Goal: Check status: Check status

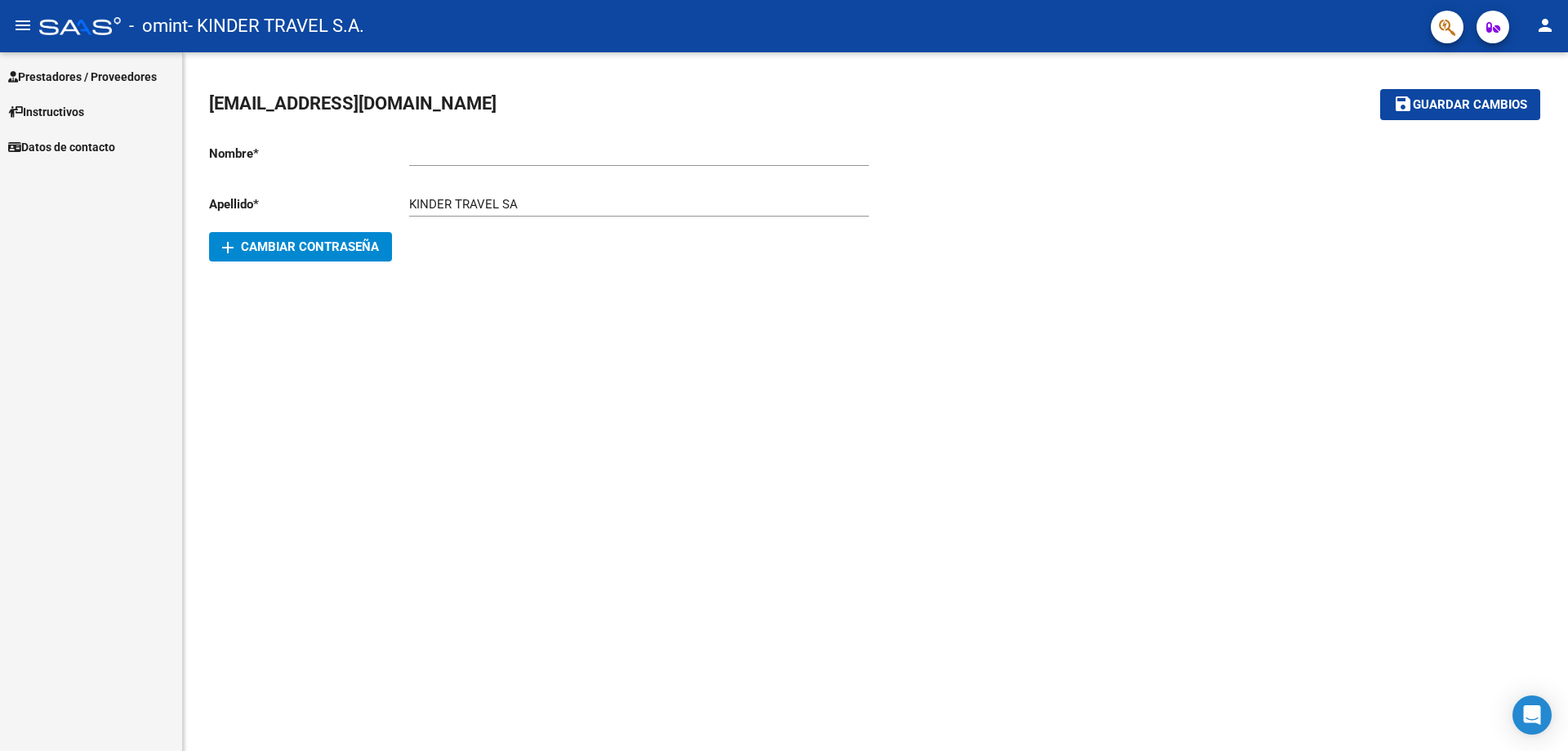
click at [55, 77] on span "Prestadores / Proveedores" at bounding box center [82, 77] width 148 height 18
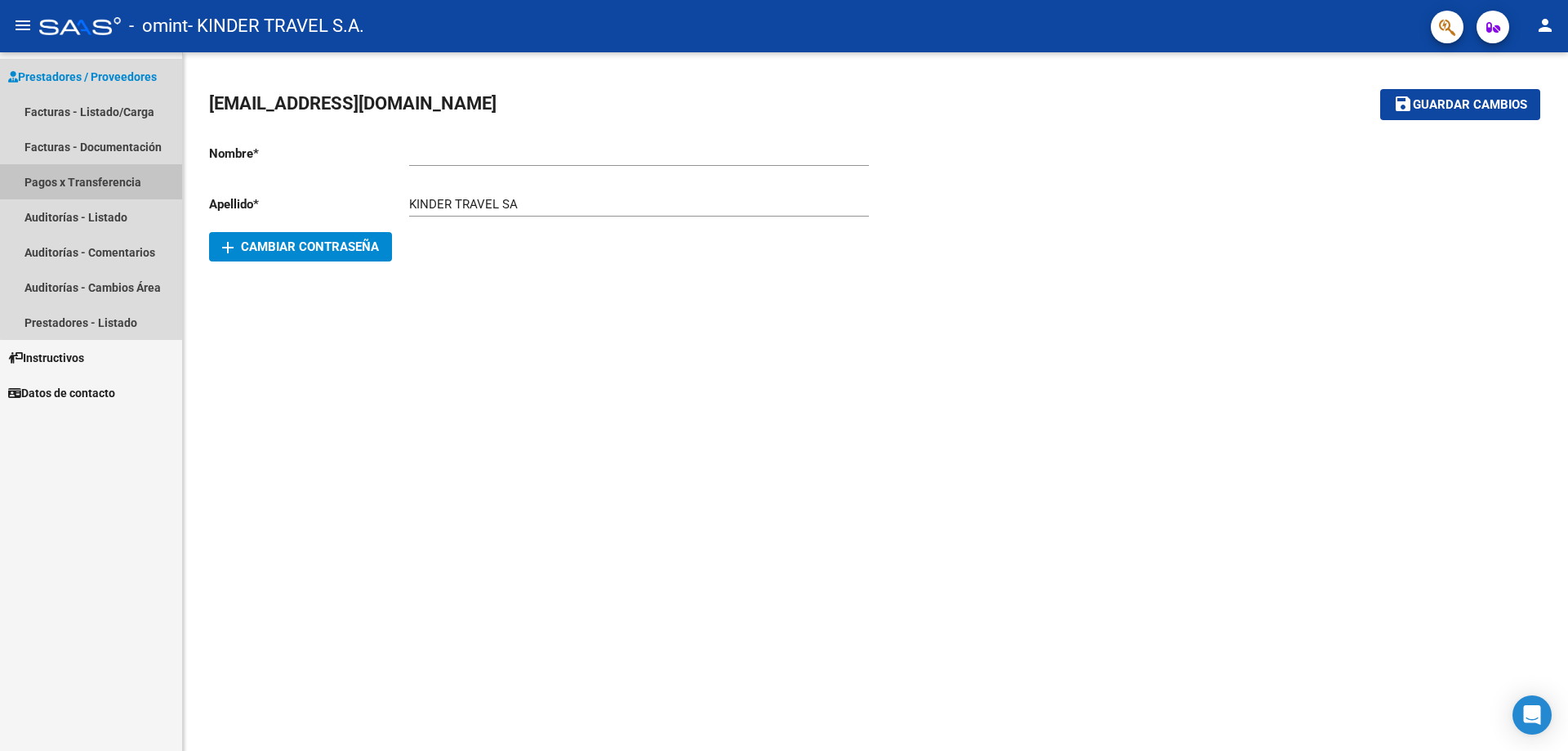
click at [95, 175] on link "Pagos x Transferencia" at bounding box center [91, 181] width 182 height 35
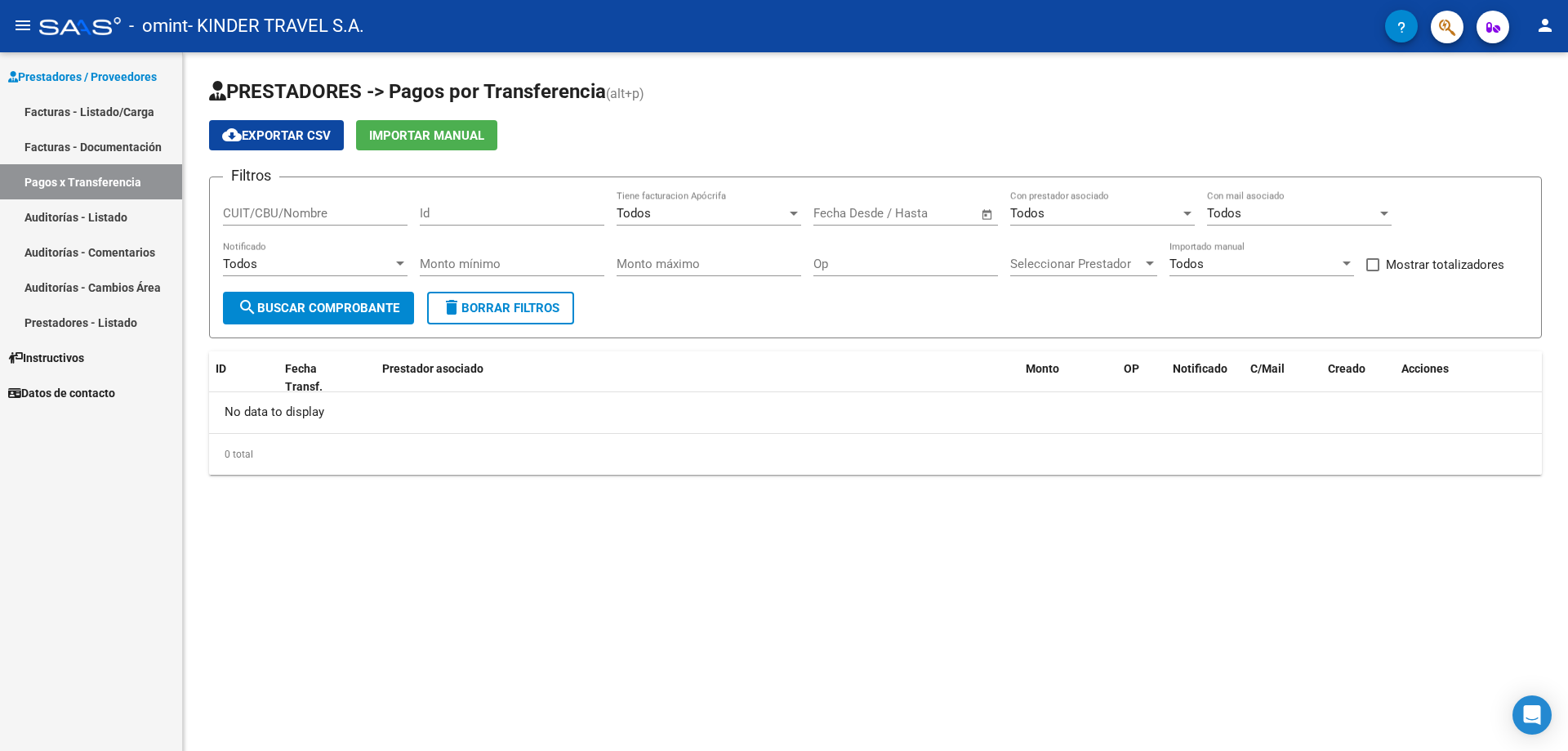
click at [862, 210] on input "text" at bounding box center [840, 213] width 53 height 15
drag, startPoint x: 963, startPoint y: 327, endPoint x: 997, endPoint y: 226, distance: 106.6
click at [962, 327] on span "1" at bounding box center [966, 332] width 29 height 29
type input "[DATE]"
click at [994, 213] on div at bounding box center [784, 375] width 1568 height 751
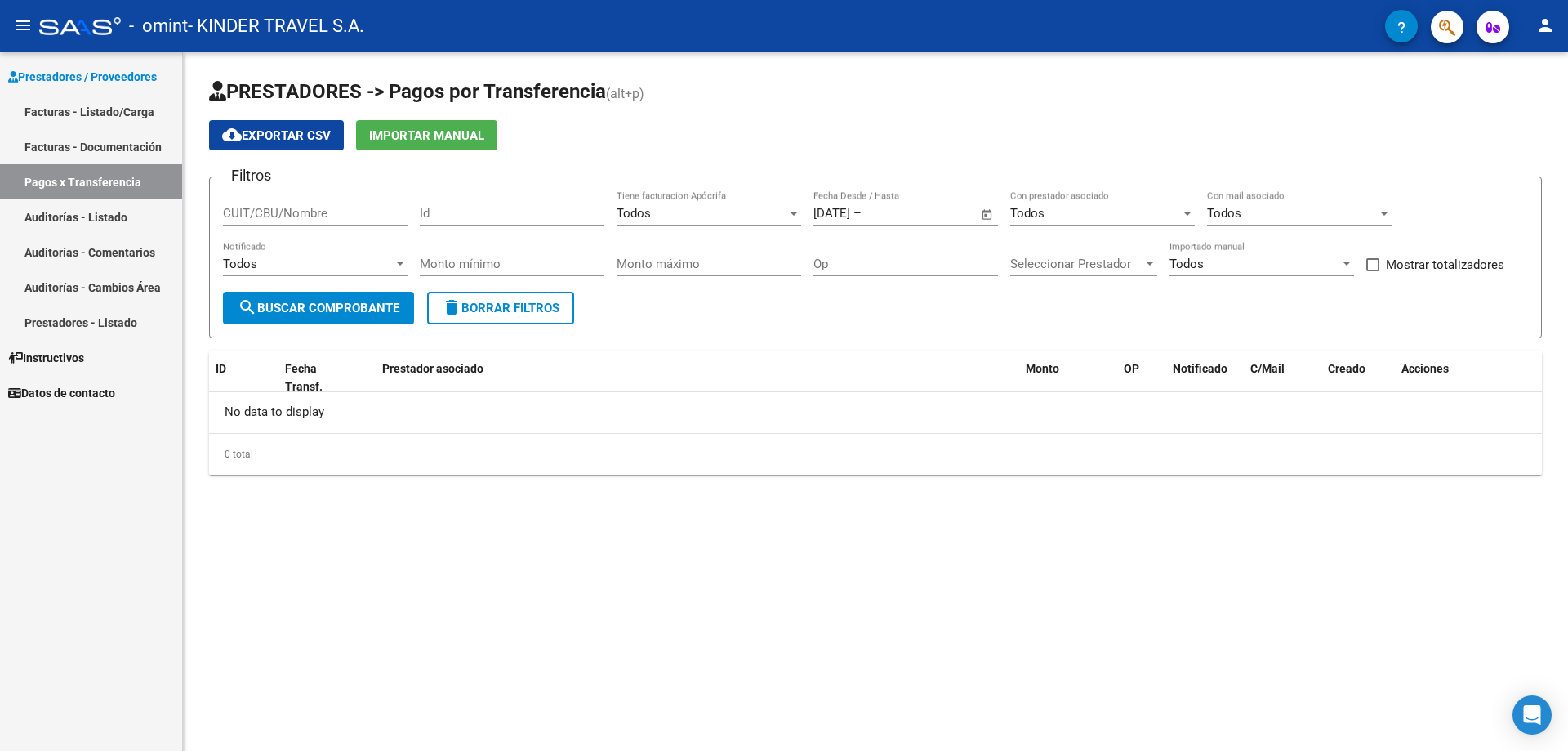
click at [990, 208] on span "Open calendar" at bounding box center [988, 214] width 40 height 40
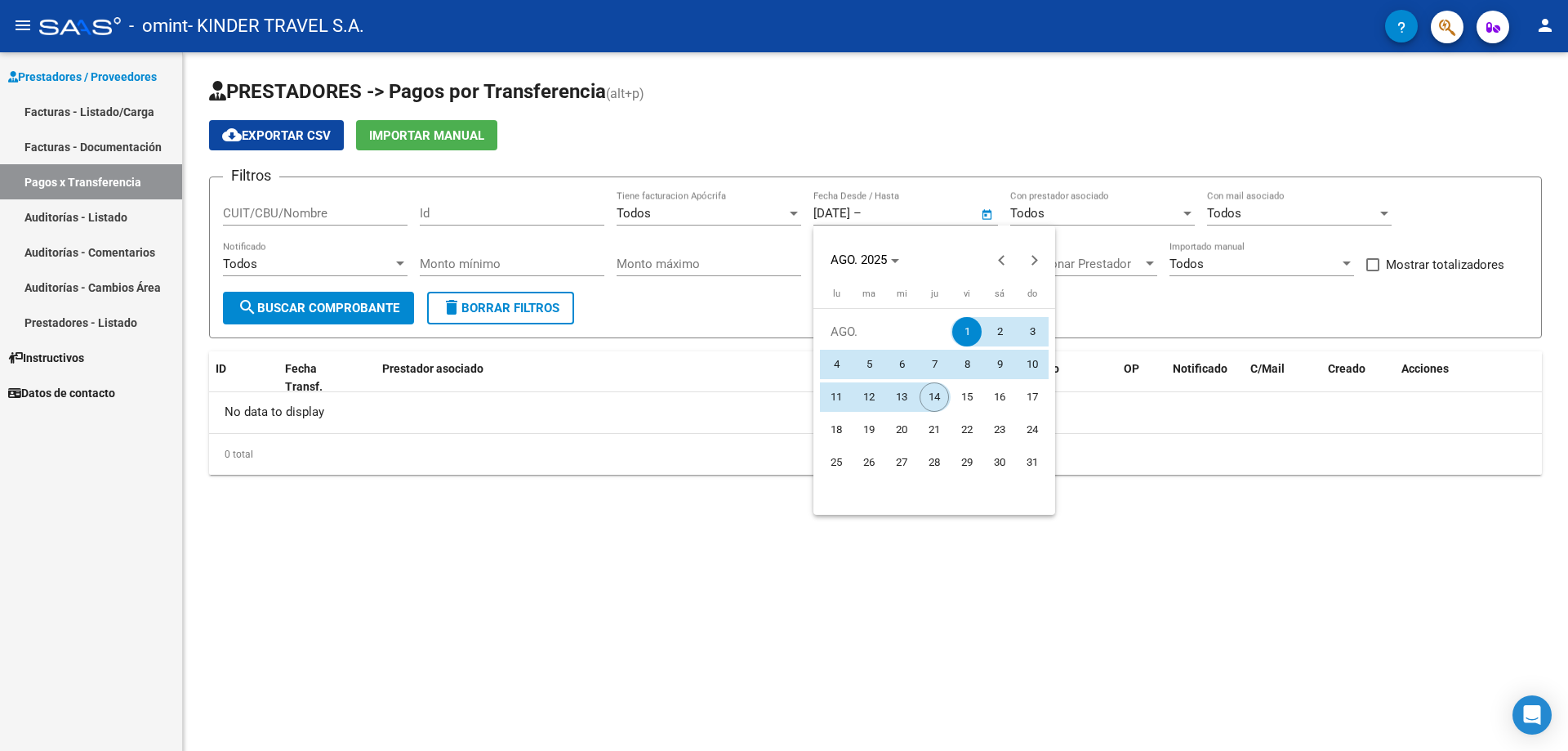
click at [940, 393] on span "14" at bounding box center [934, 397] width 29 height 29
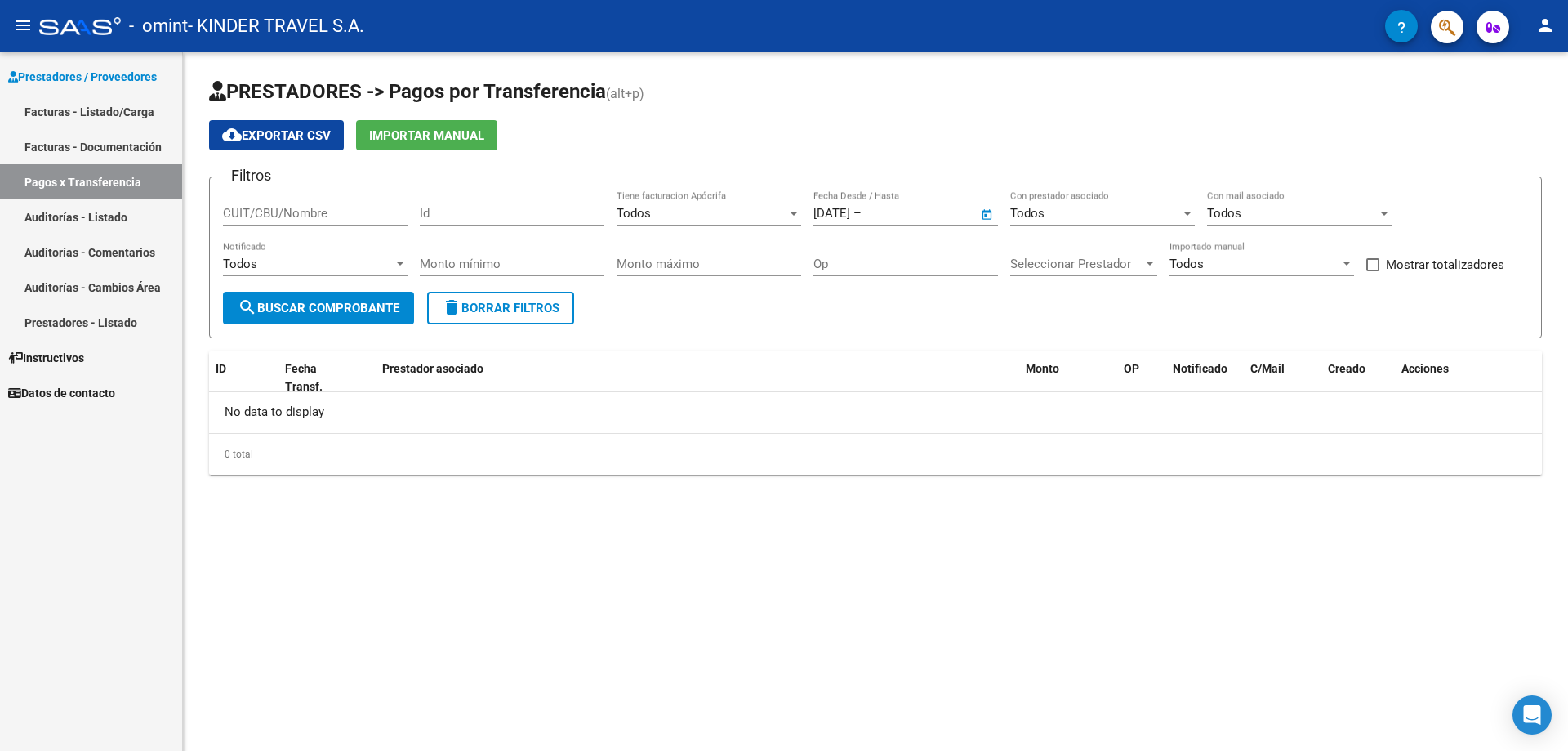
type input "[DATE]"
click at [992, 209] on span "Open calendar" at bounding box center [988, 214] width 40 height 40
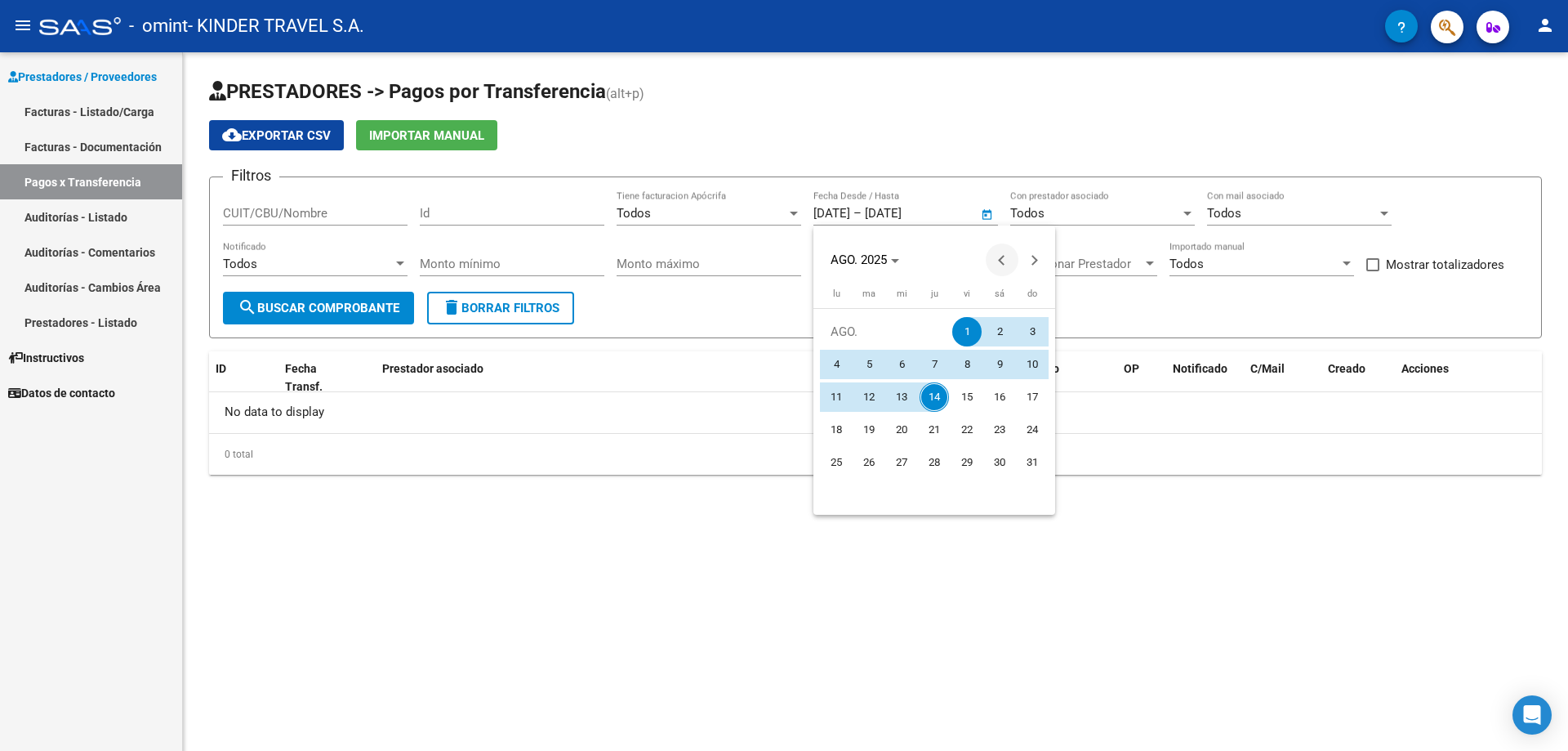
click at [993, 247] on span "Previous month" at bounding box center [1002, 260] width 33 height 33
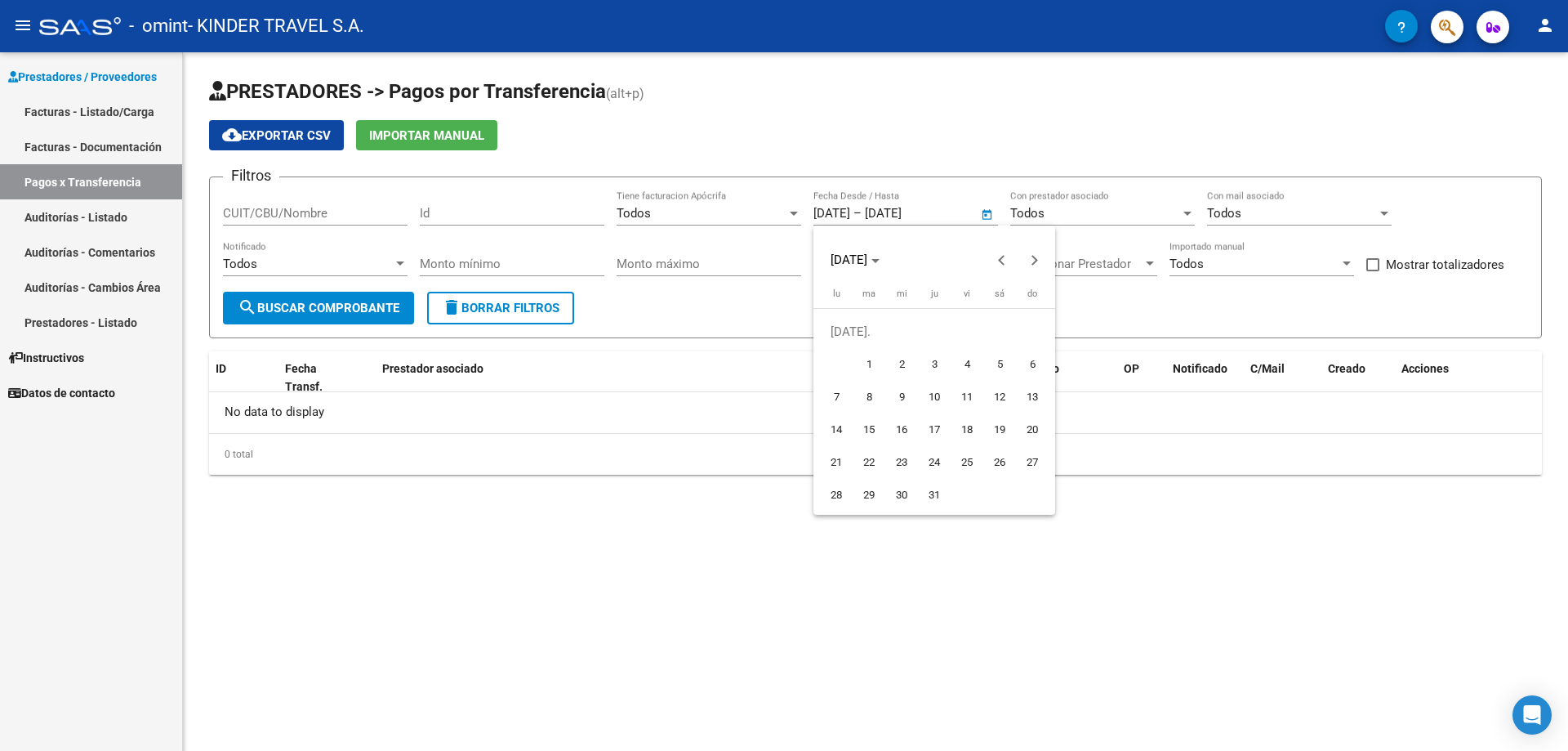
drag, startPoint x: 866, startPoint y: 361, endPoint x: 874, endPoint y: 363, distance: 8.2
click at [865, 361] on span "1" at bounding box center [869, 364] width 29 height 29
type input "[DATE]"
click at [985, 202] on div at bounding box center [784, 375] width 1568 height 751
click at [988, 212] on span "Open calendar" at bounding box center [988, 214] width 40 height 40
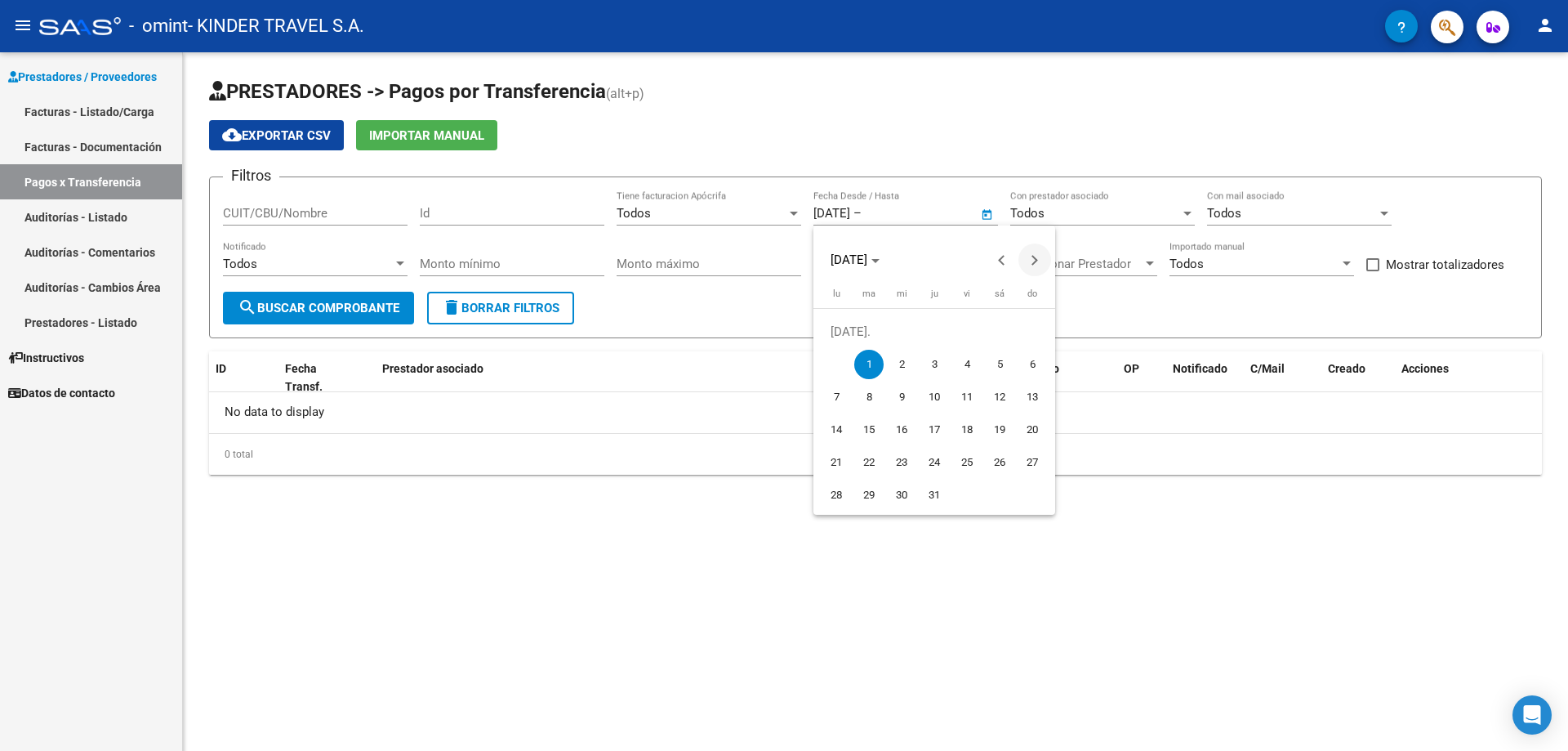
click at [1031, 266] on span "Next month" at bounding box center [1034, 260] width 33 height 33
click at [964, 366] on span "5" at bounding box center [966, 364] width 29 height 29
type input "[DATE]"
click at [353, 309] on span "search Buscar Comprobante" at bounding box center [318, 308] width 162 height 15
